Goal: Transaction & Acquisition: Purchase product/service

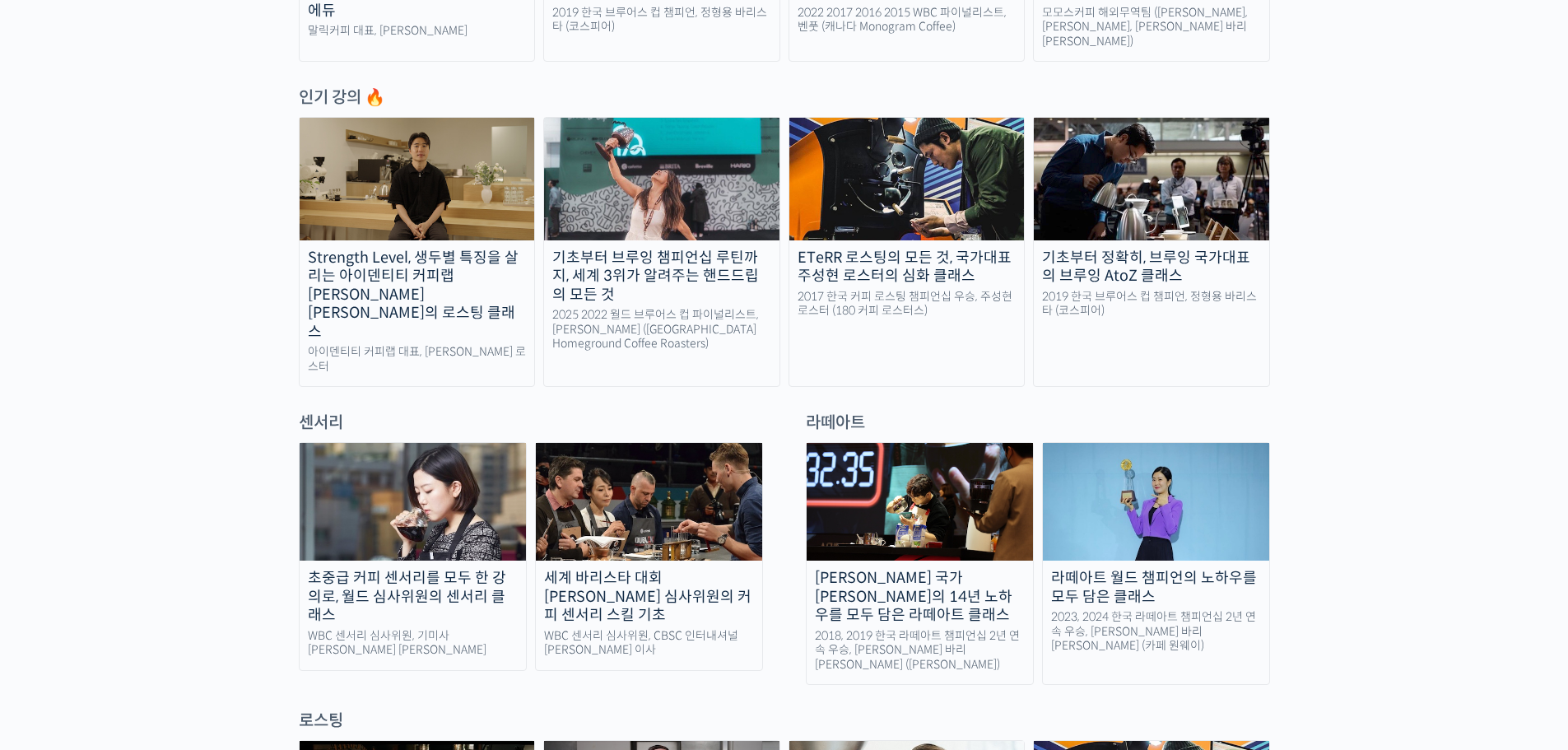
scroll to position [823, 0]
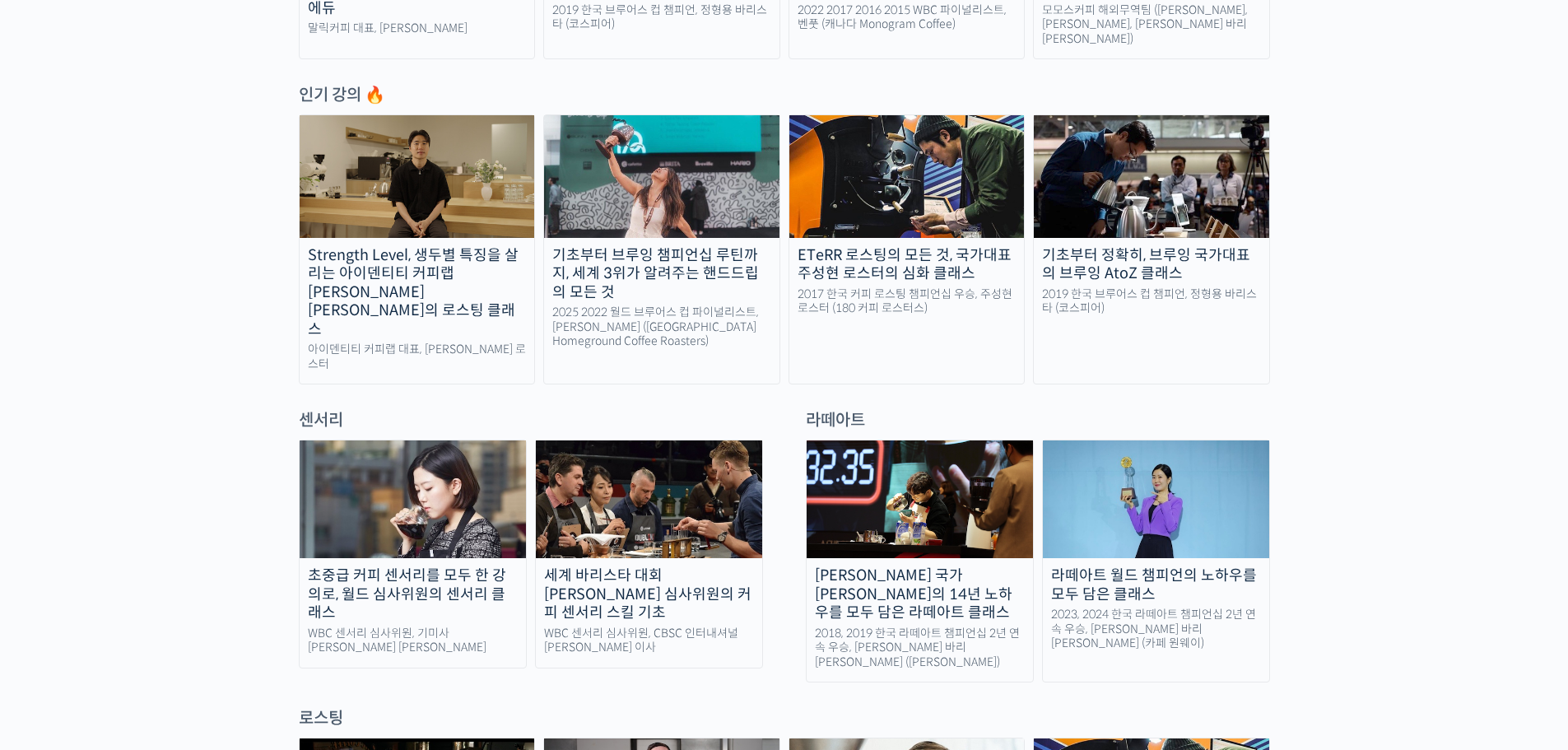
click at [388, 441] on img at bounding box center [412, 499] width 227 height 118
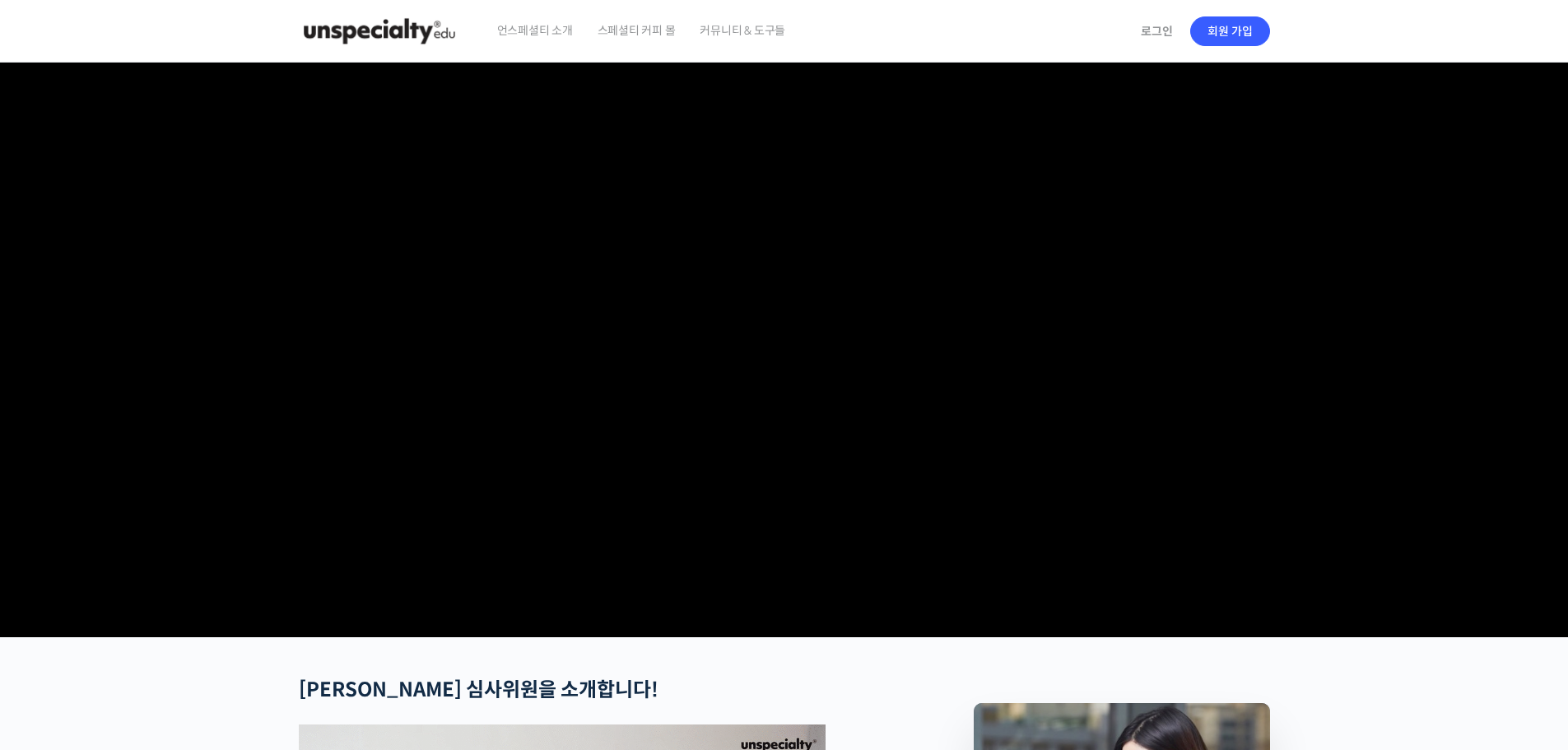
checkbox input "true"
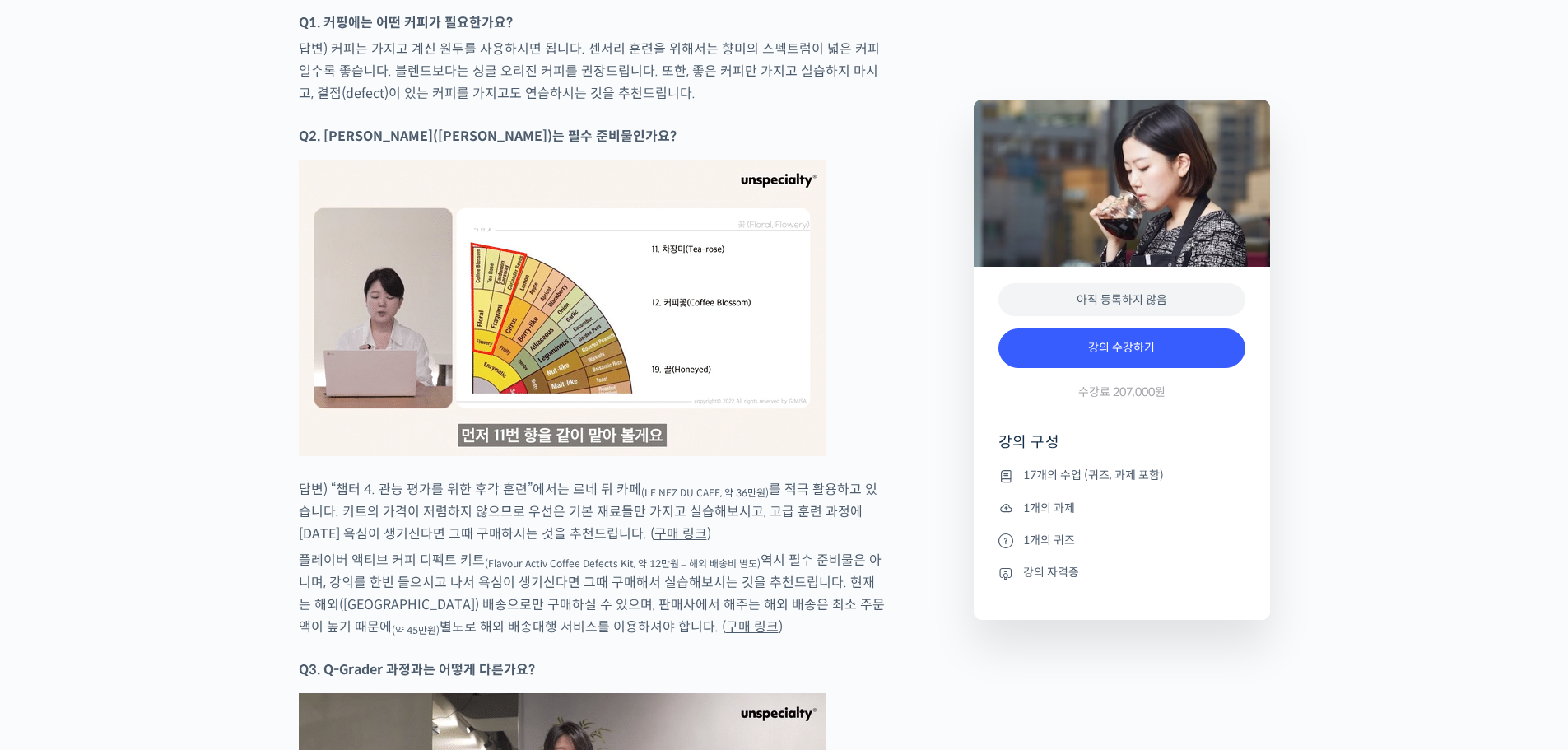
scroll to position [8974, 0]
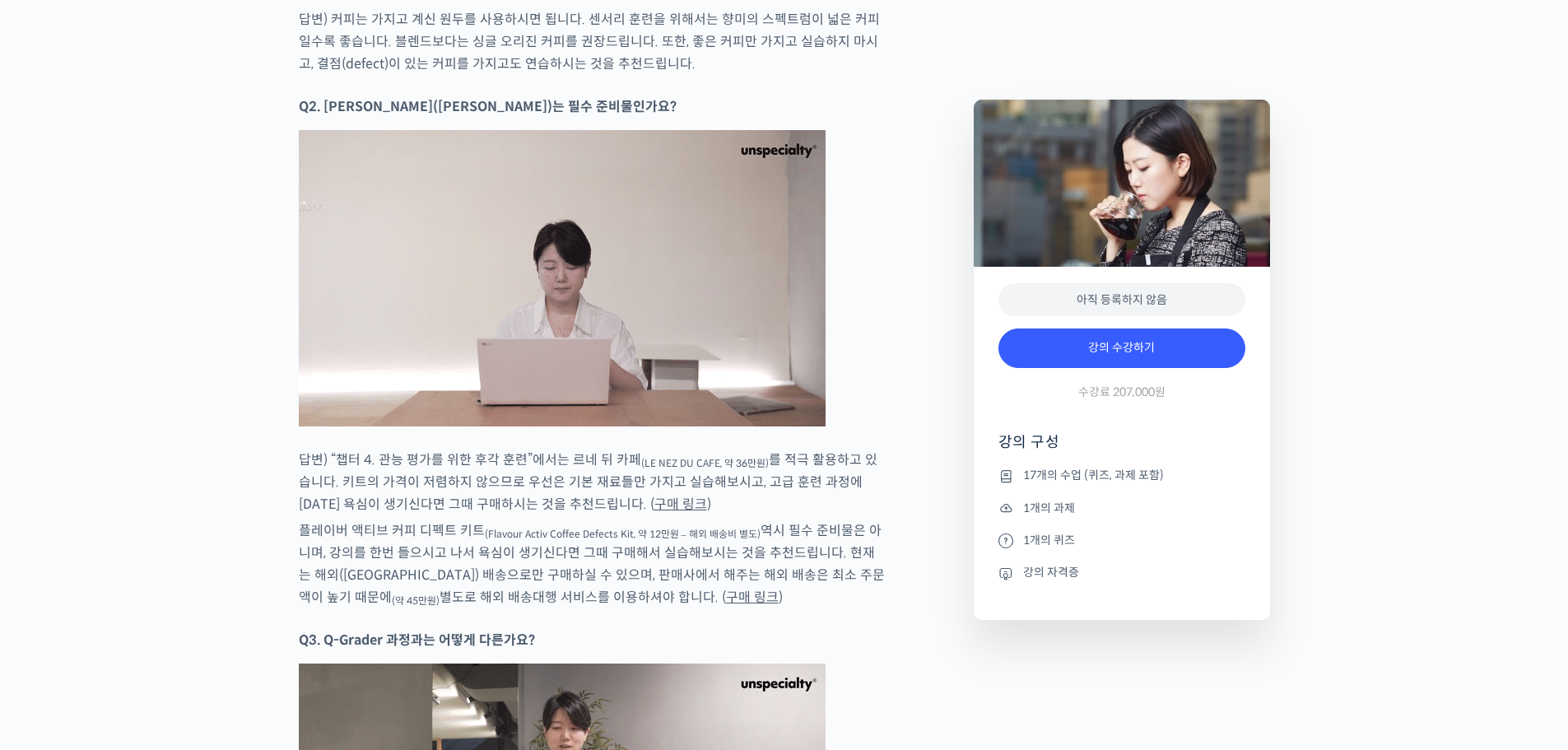
type input "[EMAIL_ADDRESS][DOMAIN_NAME]"
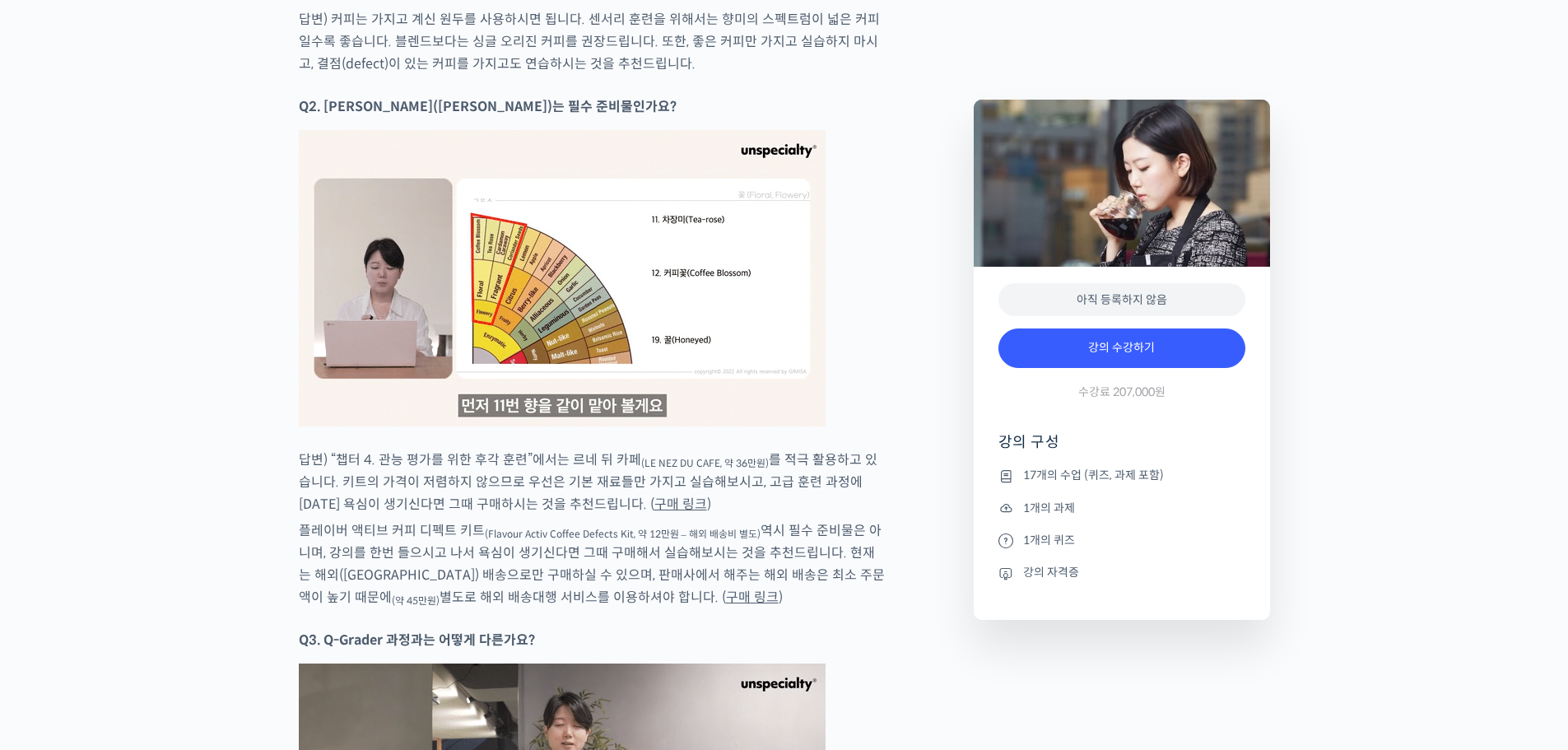
click at [655, 497] on link "구매 링크" at bounding box center [680, 503] width 52 height 17
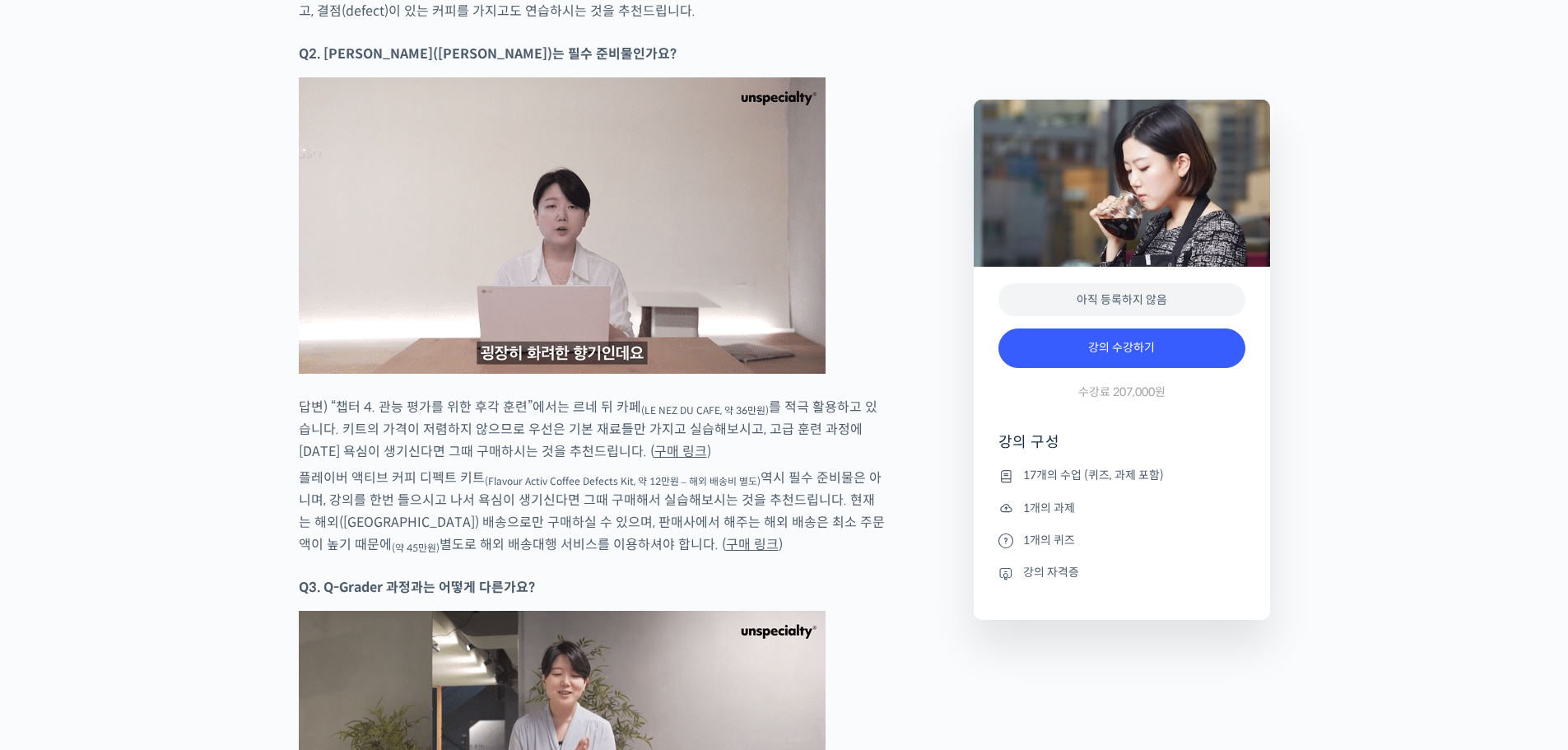
scroll to position [9056, 0]
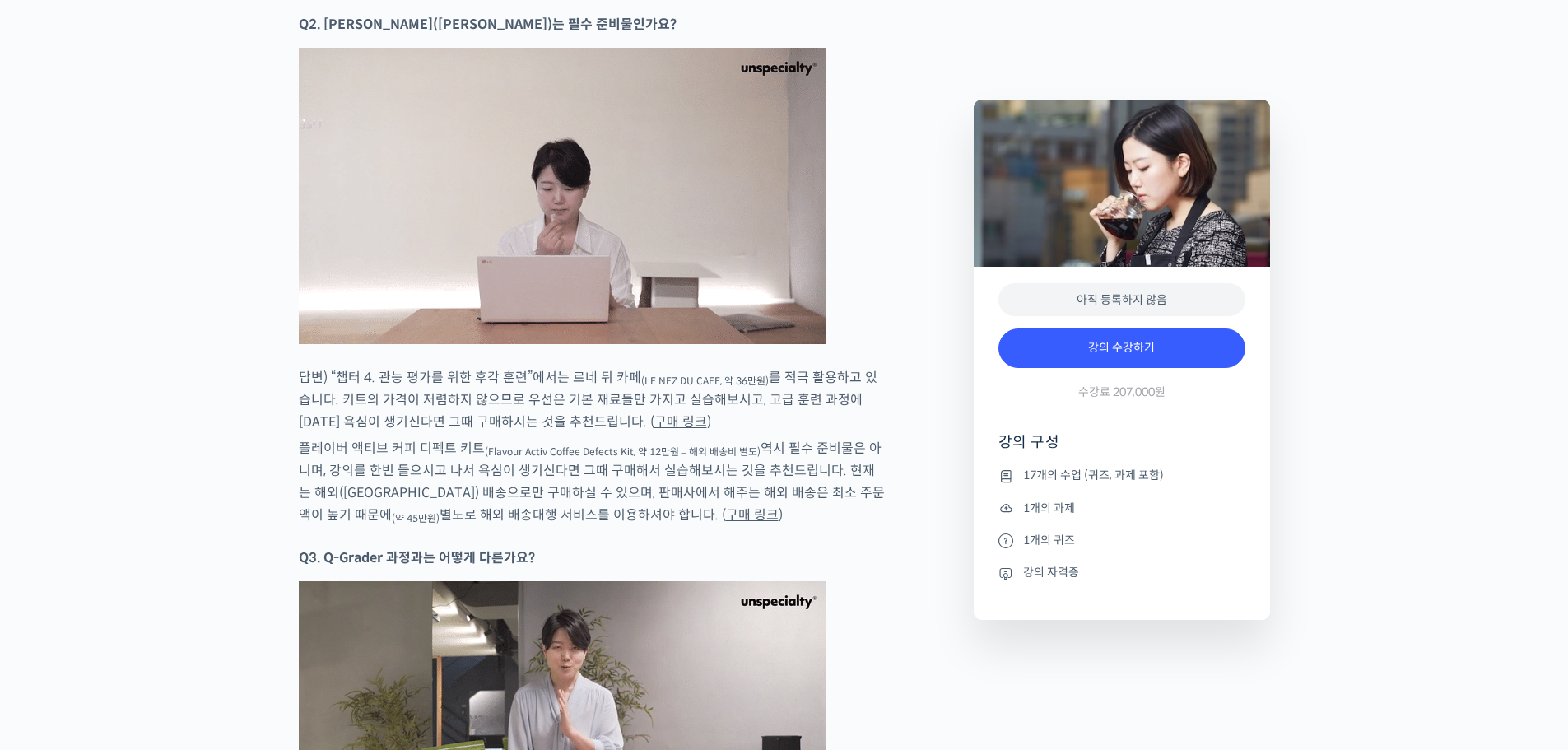
click at [726, 510] on link "구매 링크" at bounding box center [752, 514] width 52 height 17
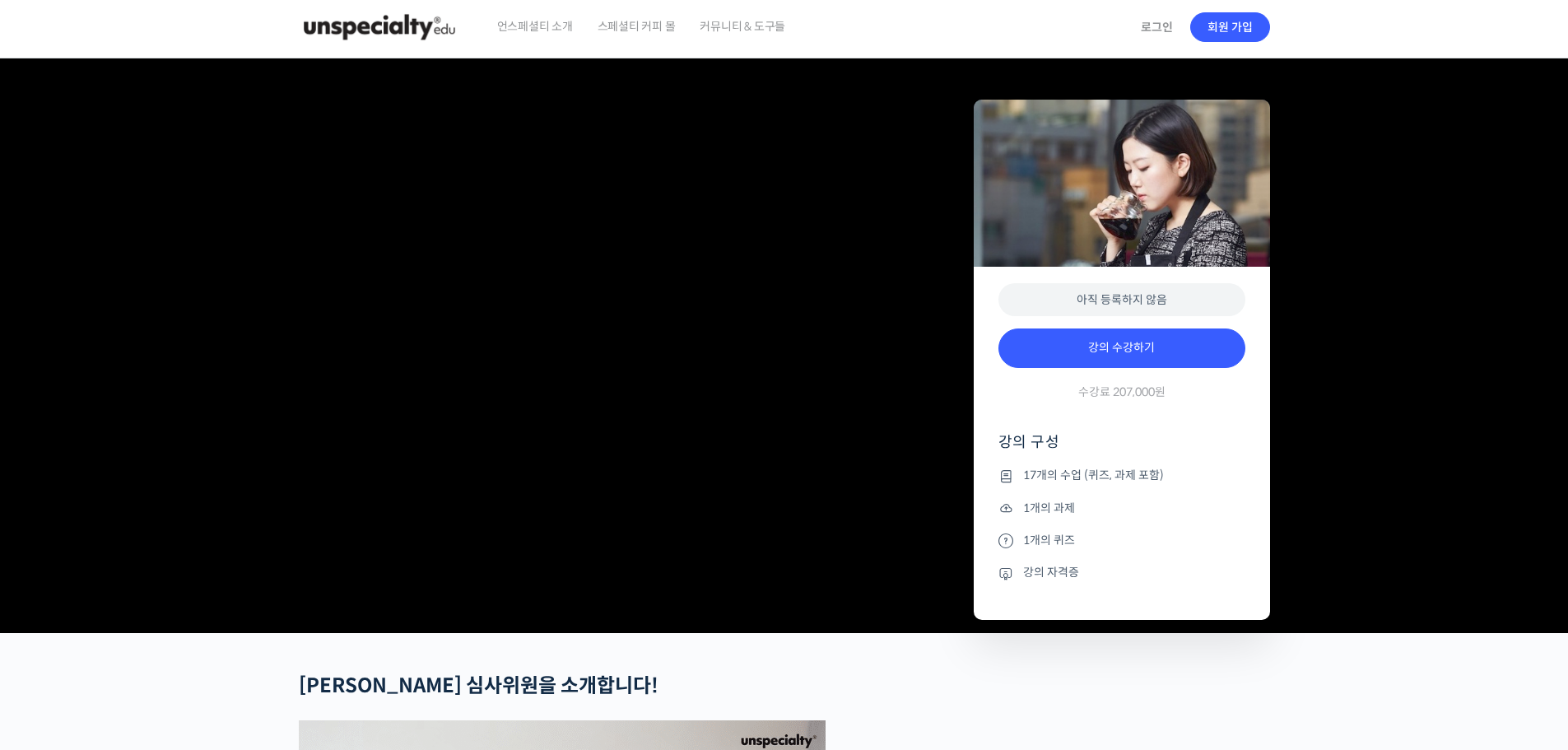
scroll to position [0, 0]
